Goal: Go to known website: Access a specific website the user already knows

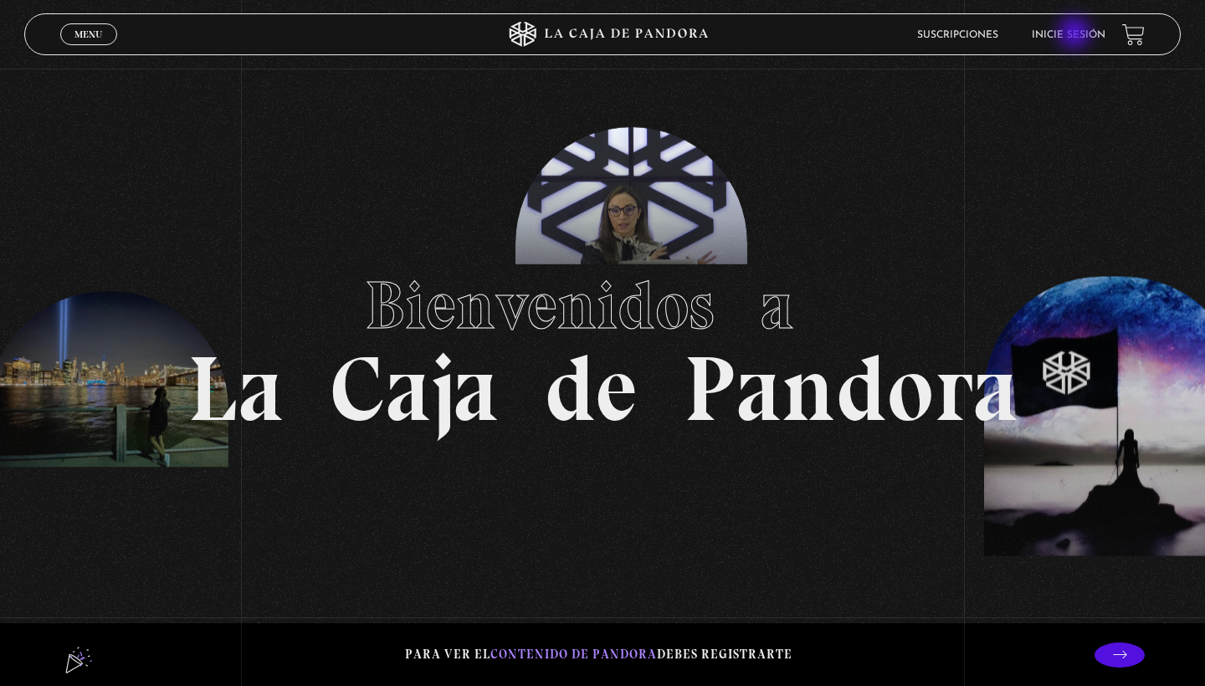
click at [1076, 34] on link "Inicie sesión" at bounding box center [1069, 35] width 74 height 10
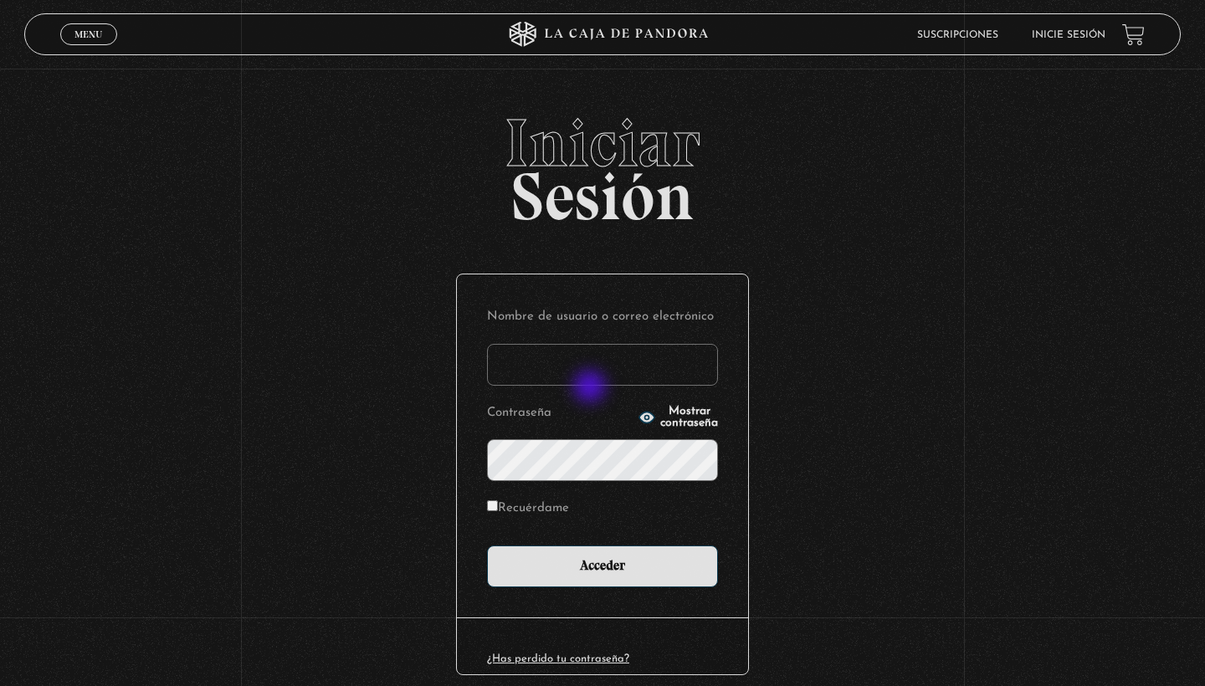
type input "[EMAIL_ADDRESS][DOMAIN_NAME]"
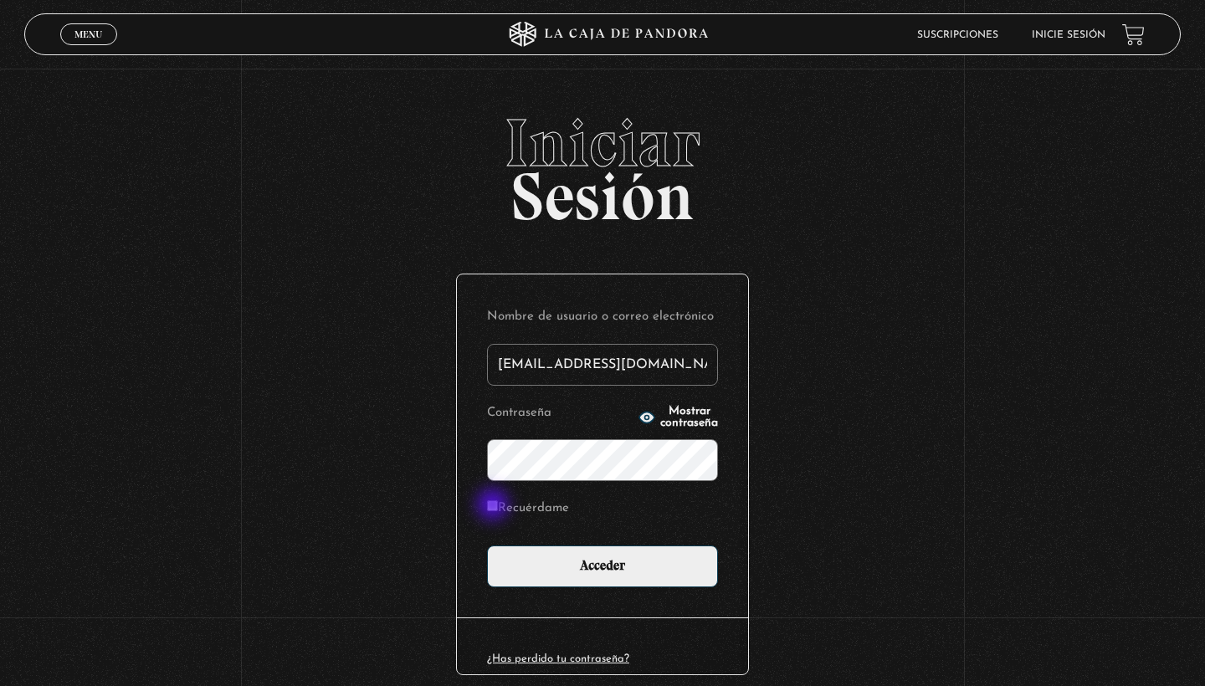
click at [495, 506] on input "Recuérdame" at bounding box center [492, 505] width 11 height 11
checkbox input "true"
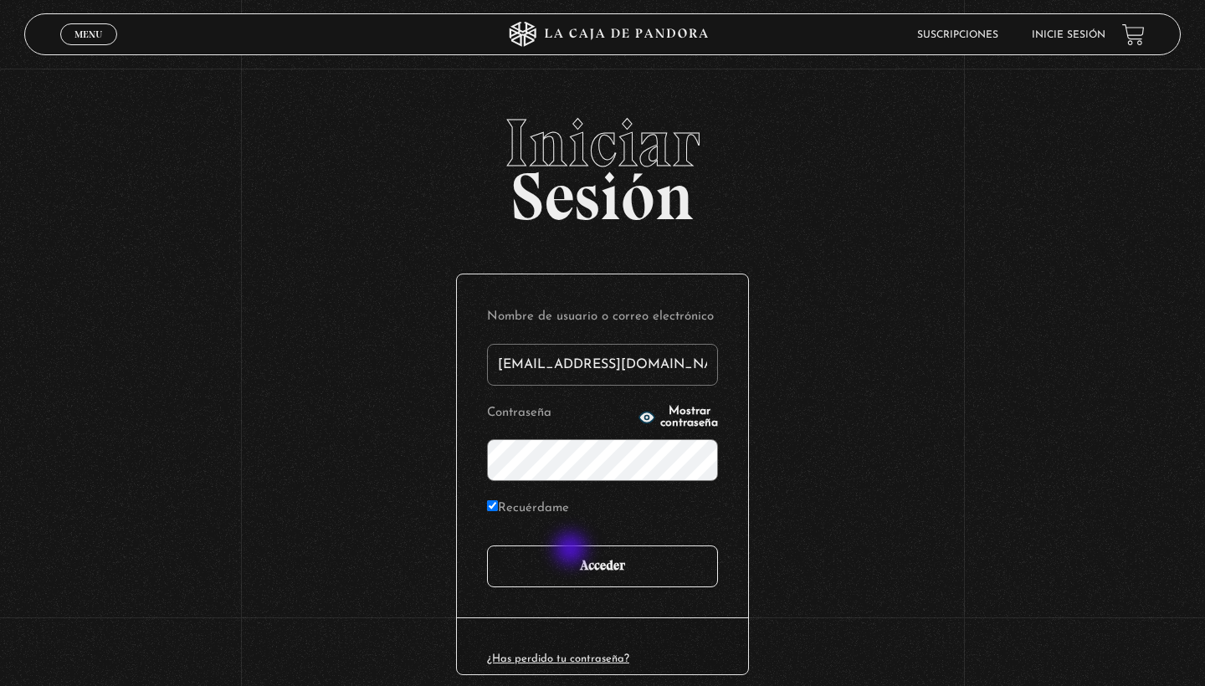
click at [601, 562] on input "Acceder" at bounding box center [602, 567] width 231 height 42
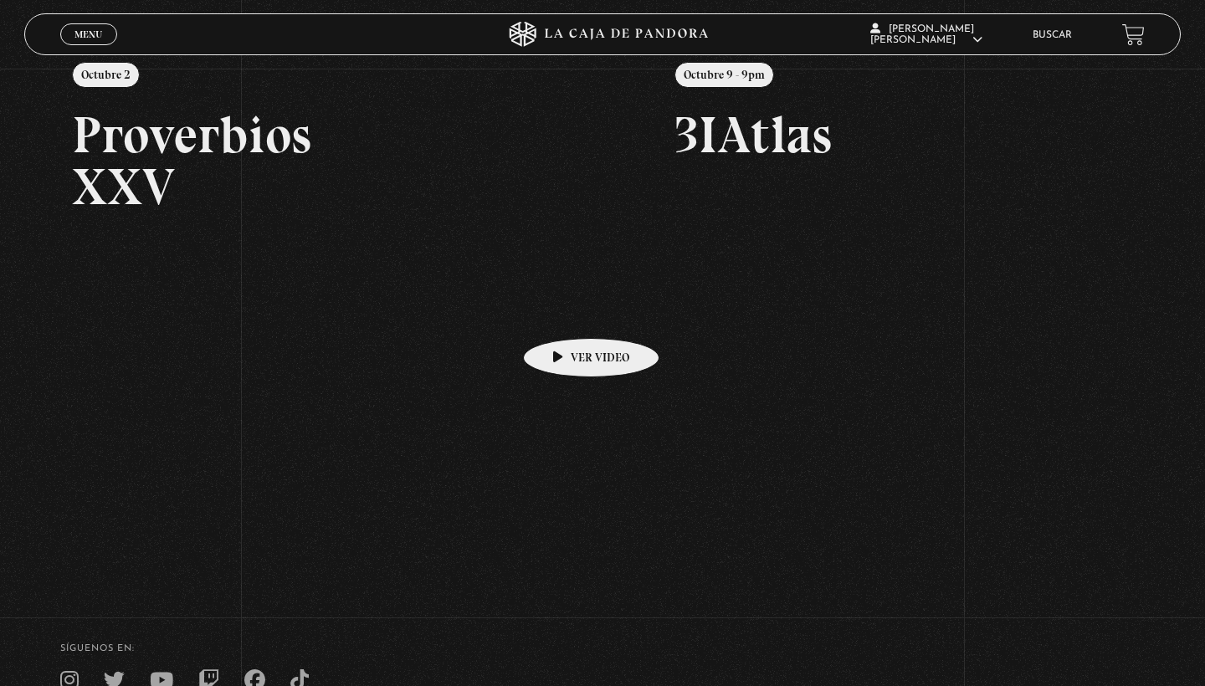
scroll to position [244, 0]
